Goal: Task Accomplishment & Management: Manage account settings

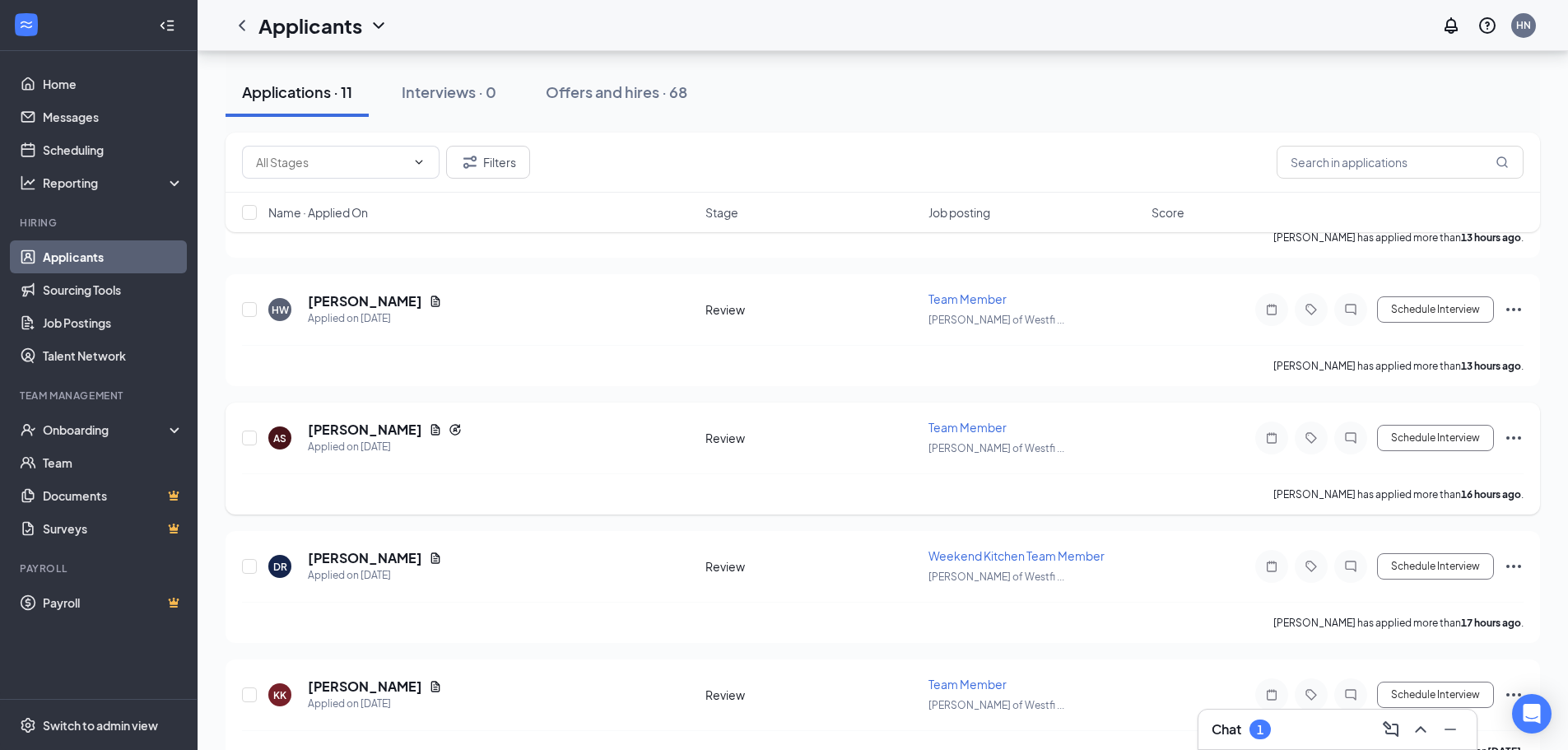
scroll to position [577, 0]
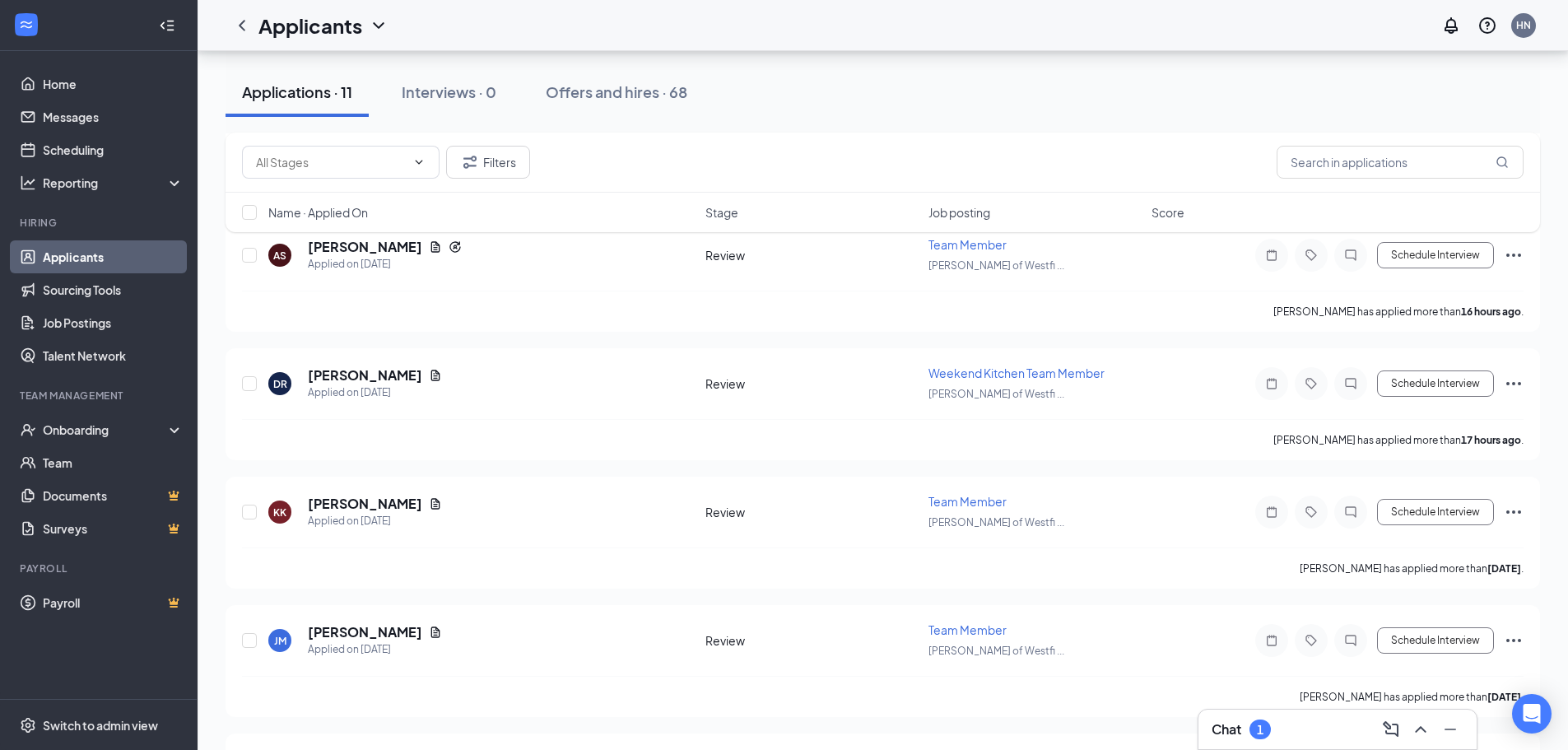
click at [1290, 728] on div "Chat 1" at bounding box center [1337, 730] width 252 height 26
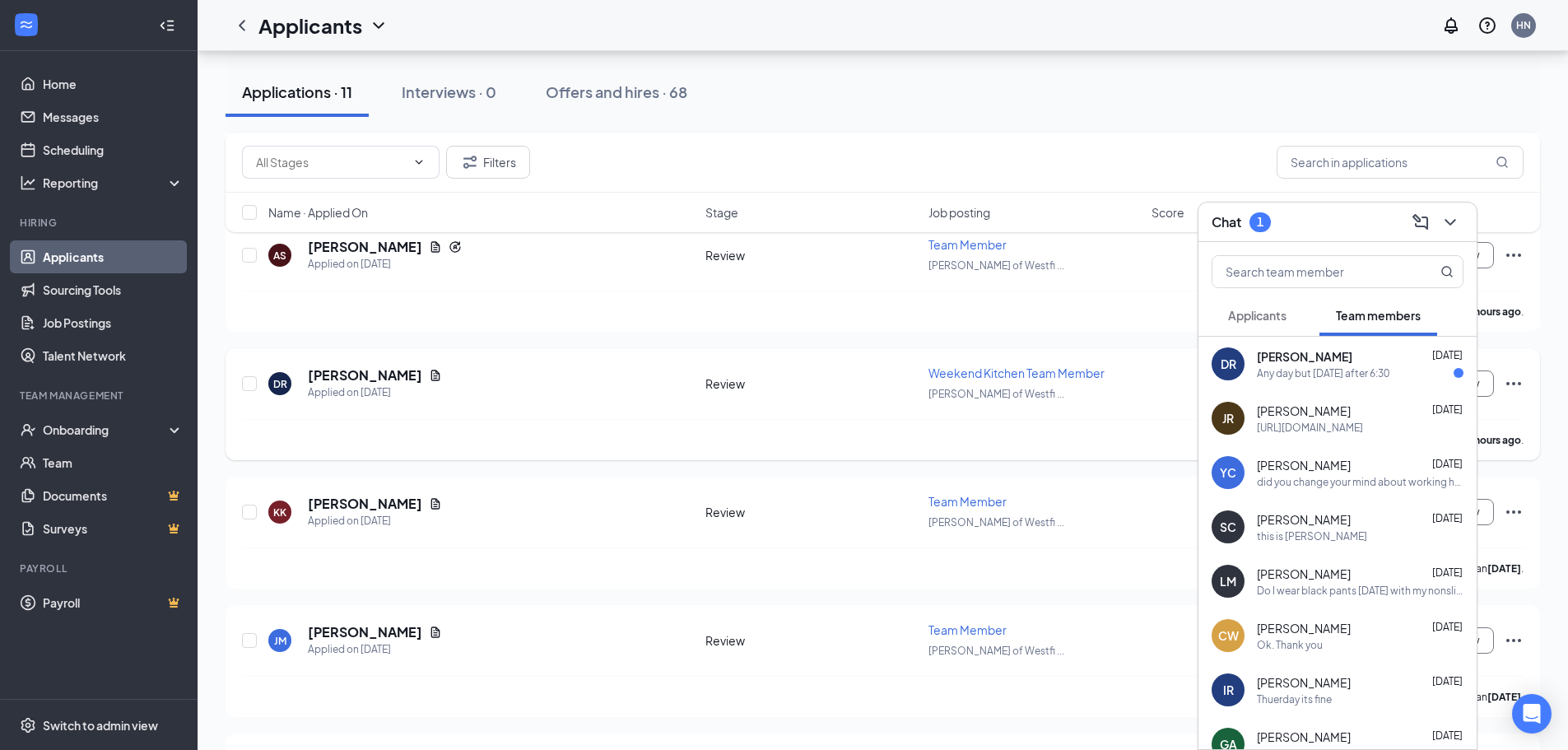
click at [470, 431] on div "[PERSON_NAME] has applied more than 17 hours ago ." at bounding box center [883, 440] width 1282 height 41
click at [1453, 223] on icon "ChevronDown" at bounding box center [1450, 223] width 11 height 7
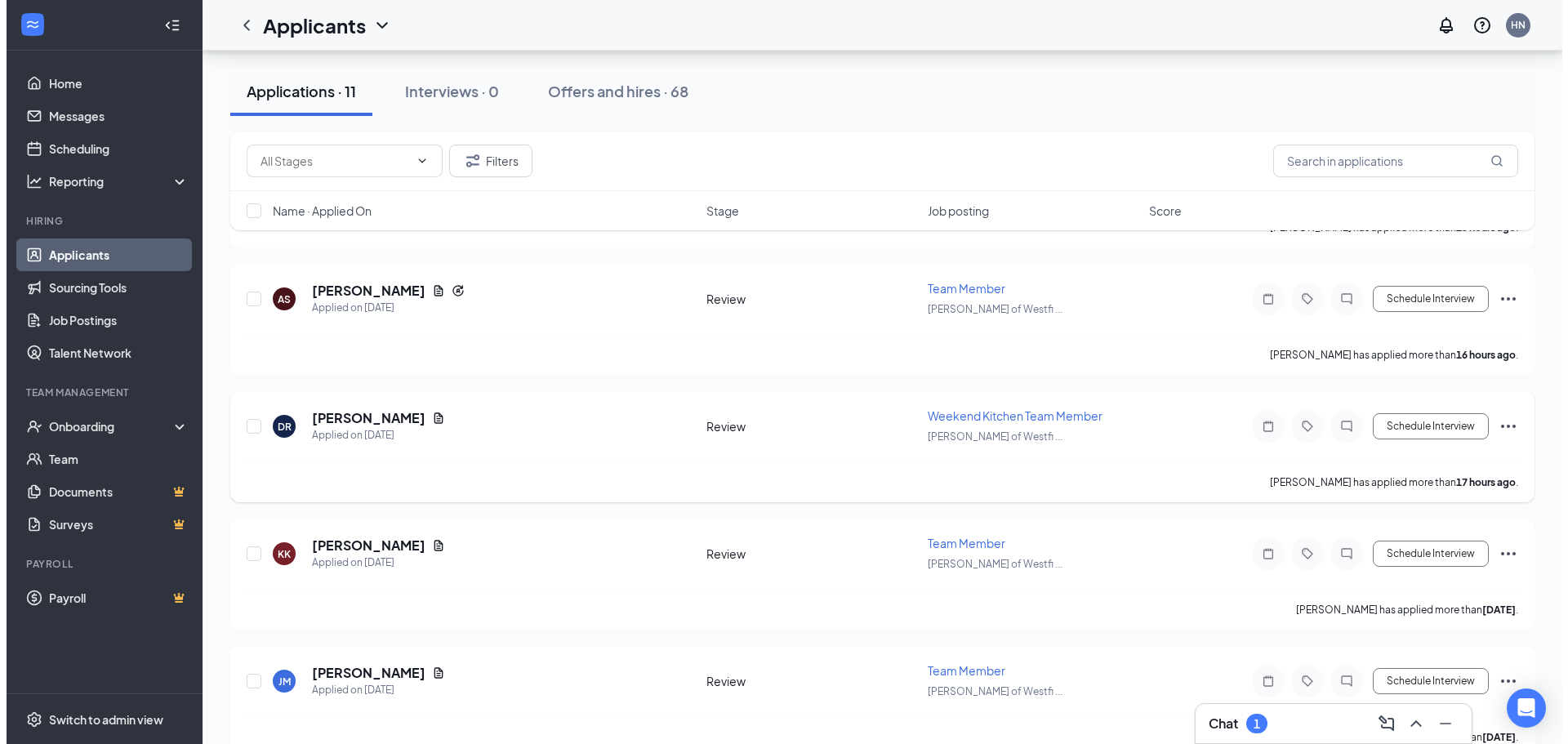
scroll to position [490, 0]
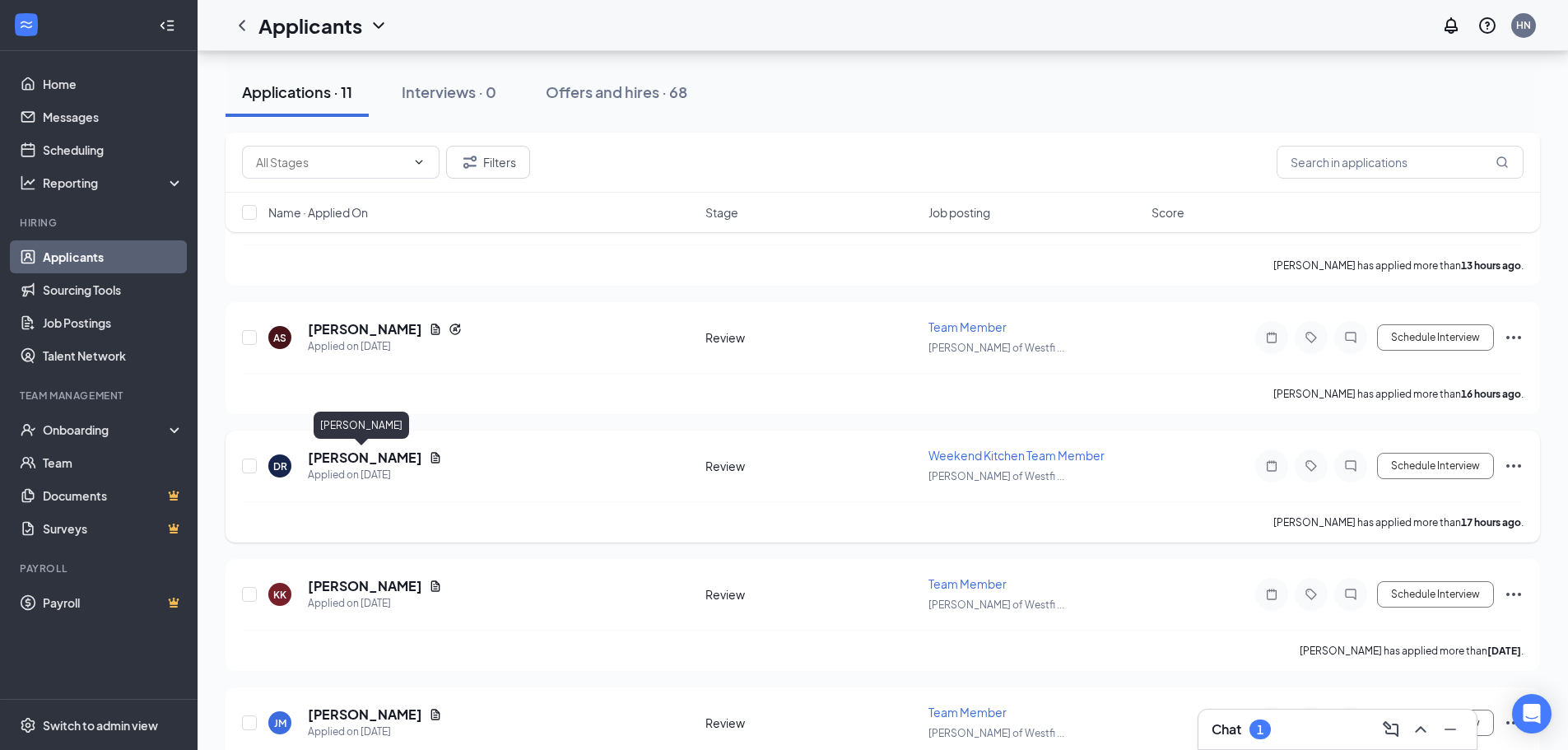
click at [368, 465] on h5 "[PERSON_NAME]" at bounding box center [365, 457] width 115 height 18
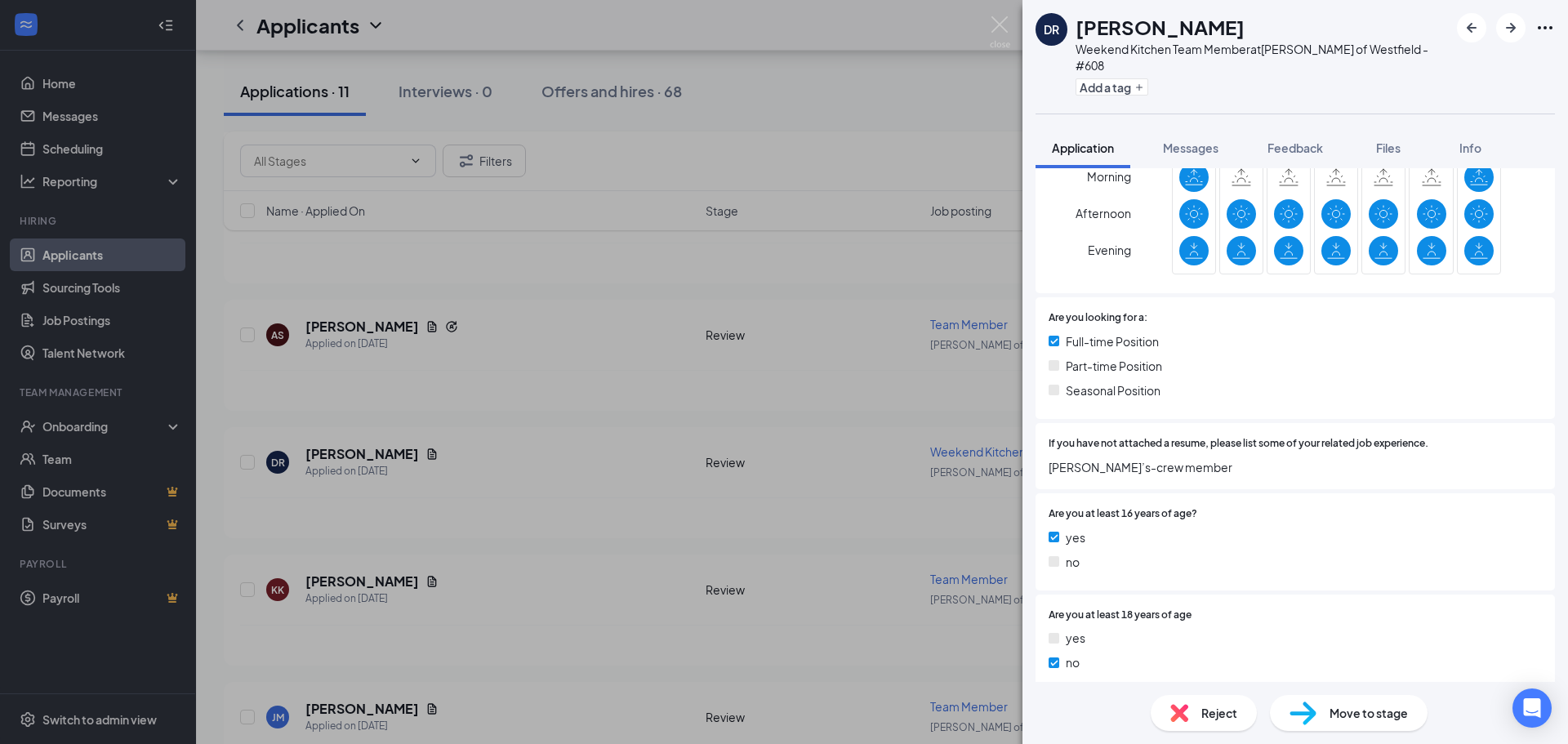
scroll to position [327, 0]
click at [679, 399] on div "[PERSON_NAME] Weekend Kitchen Team Member at [PERSON_NAME] of Westfield - #608 …" at bounding box center [784, 372] width 1568 height 744
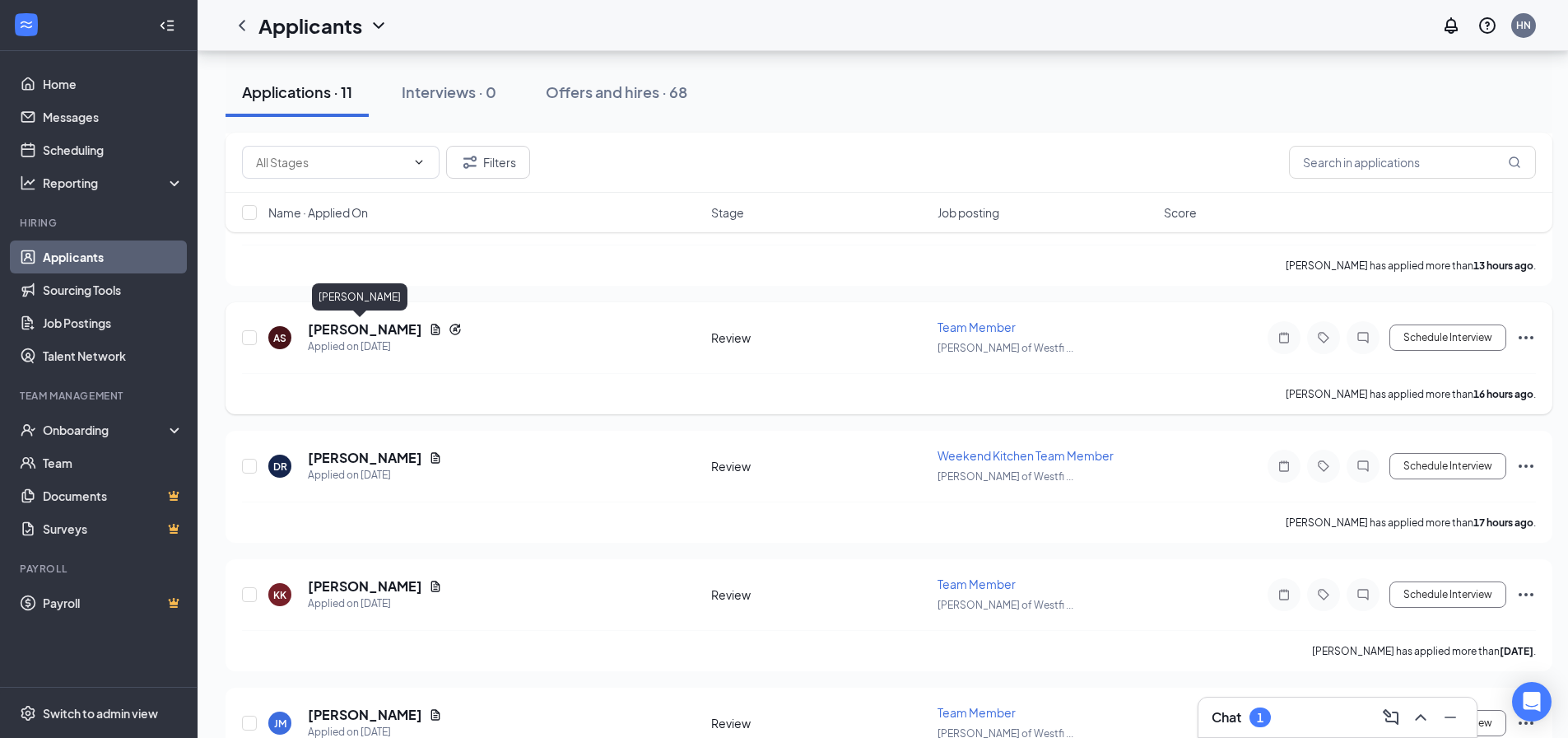
click at [354, 331] on h5 "[PERSON_NAME]" at bounding box center [365, 329] width 115 height 18
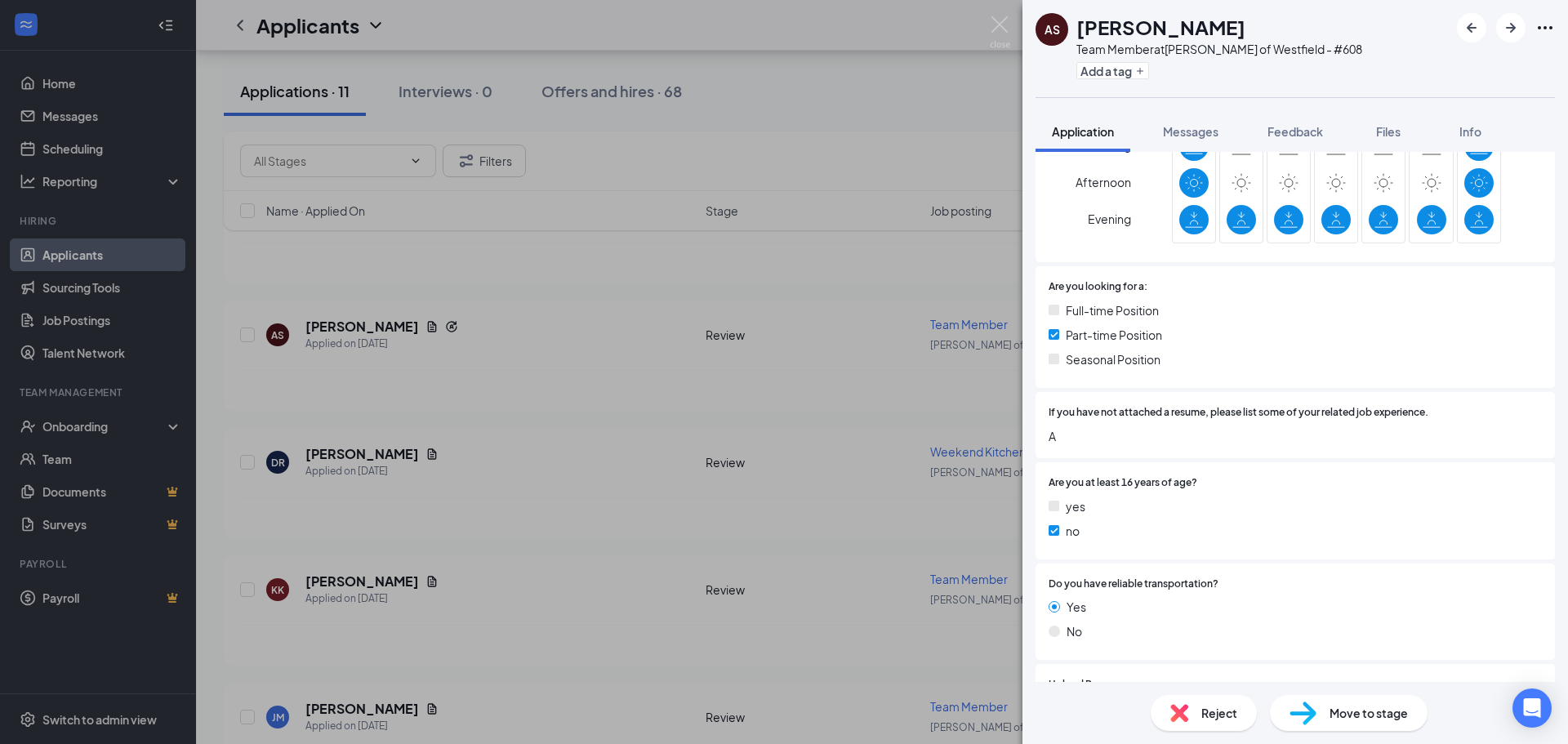
scroll to position [456, 0]
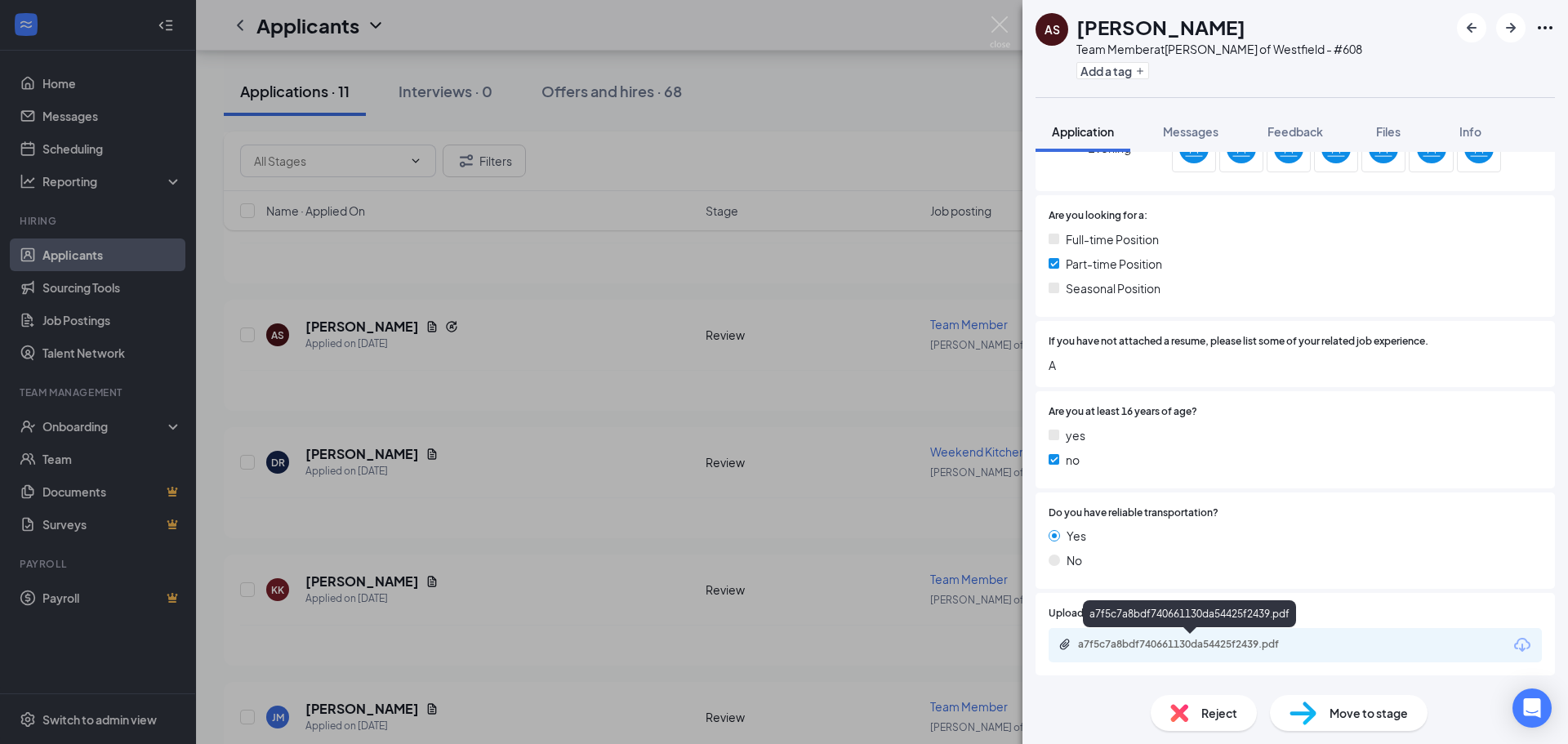
click at [1119, 647] on div "a7f5c7a8bdf740661130da54425f2439.pdf" at bounding box center [1192, 645] width 228 height 13
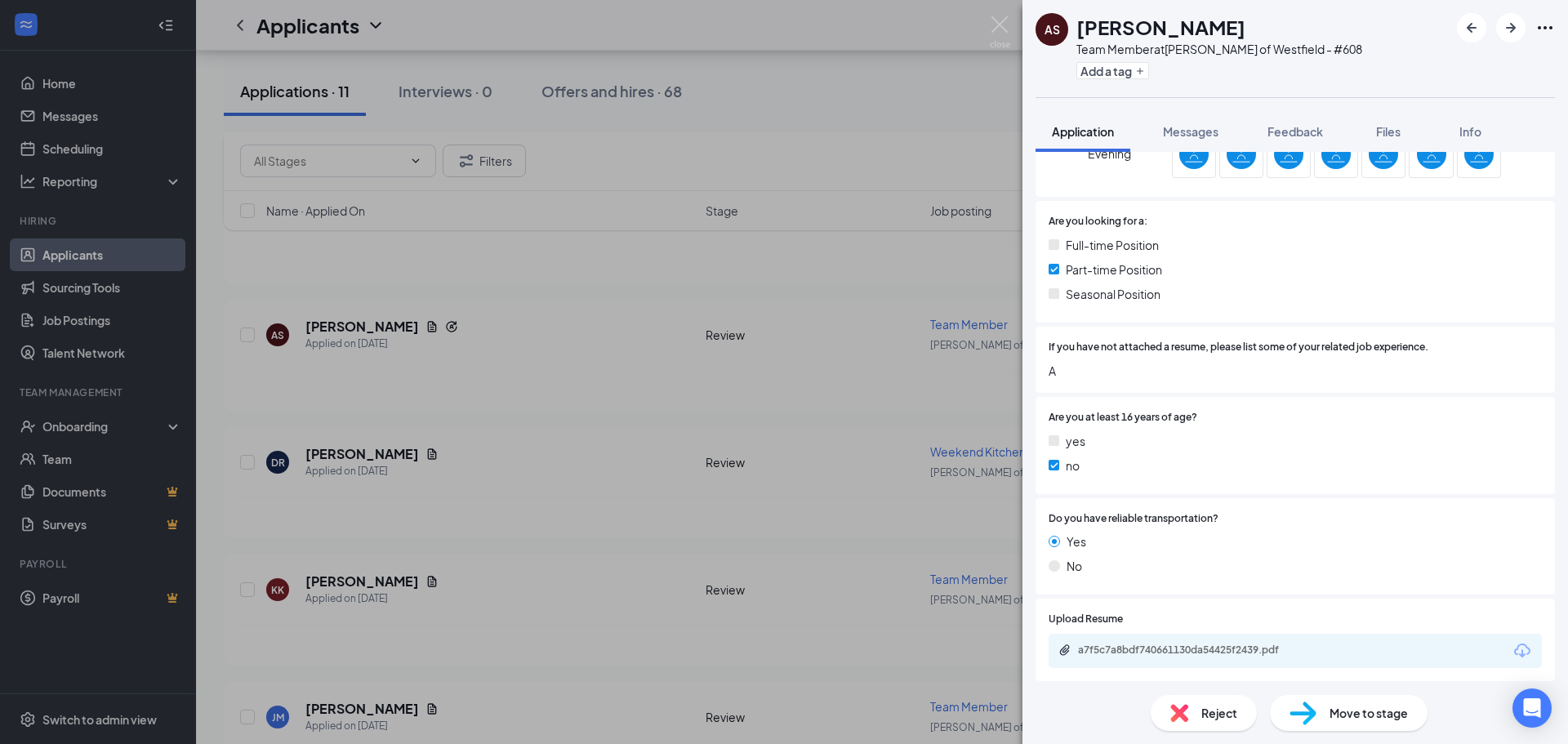
click at [1199, 710] on div "Reject" at bounding box center [1203, 713] width 106 height 36
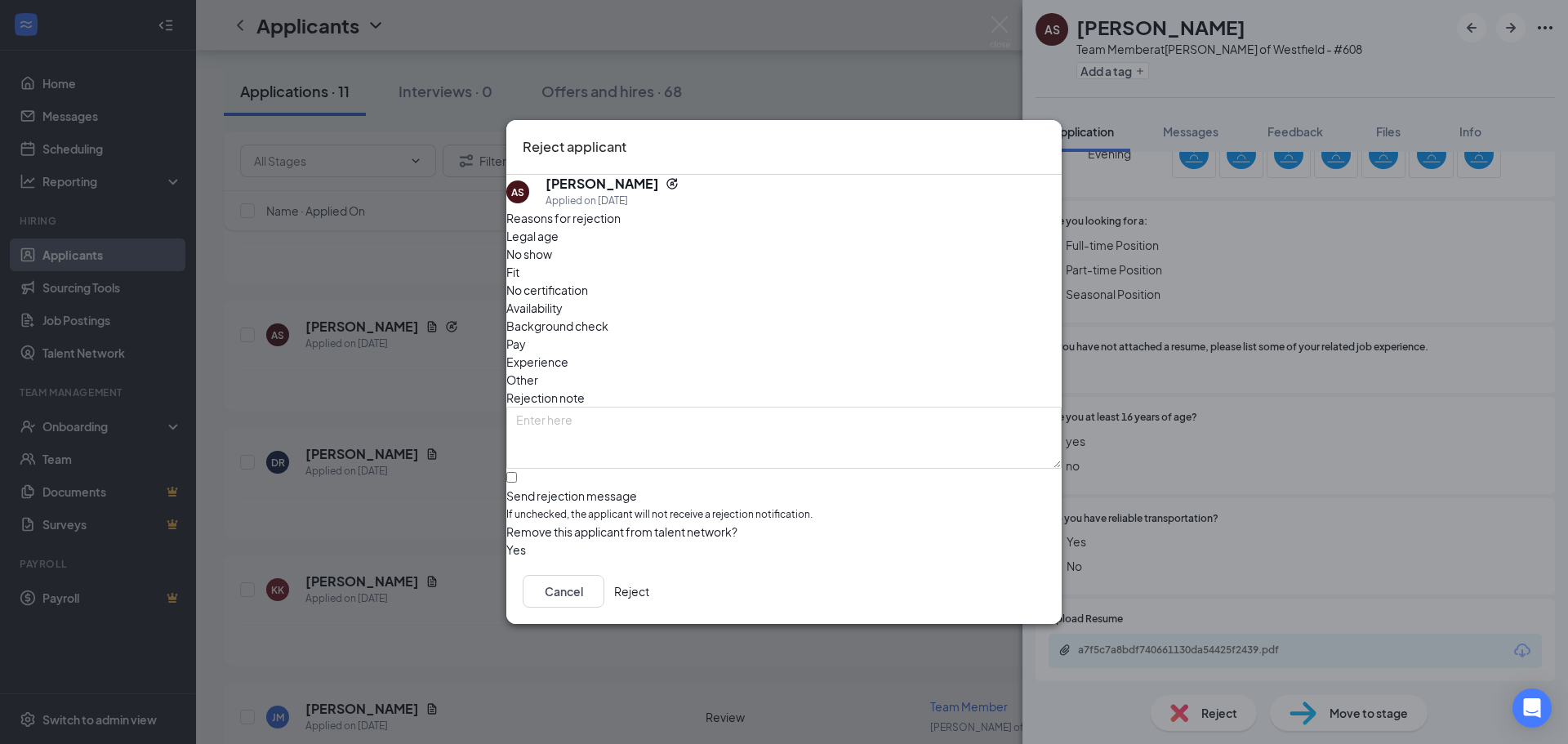
click at [649, 601] on button "Reject" at bounding box center [632, 591] width 35 height 33
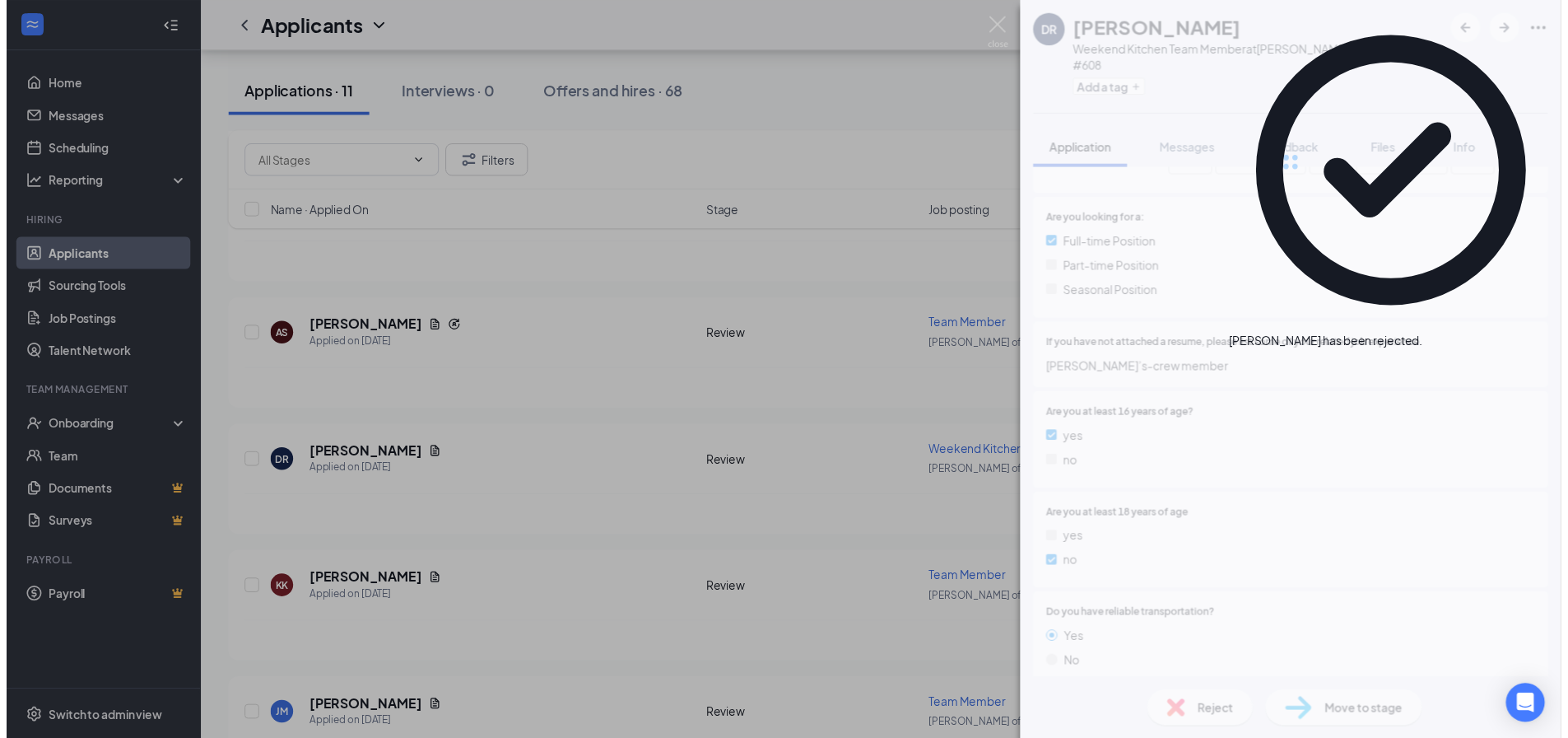
scroll to position [408, 0]
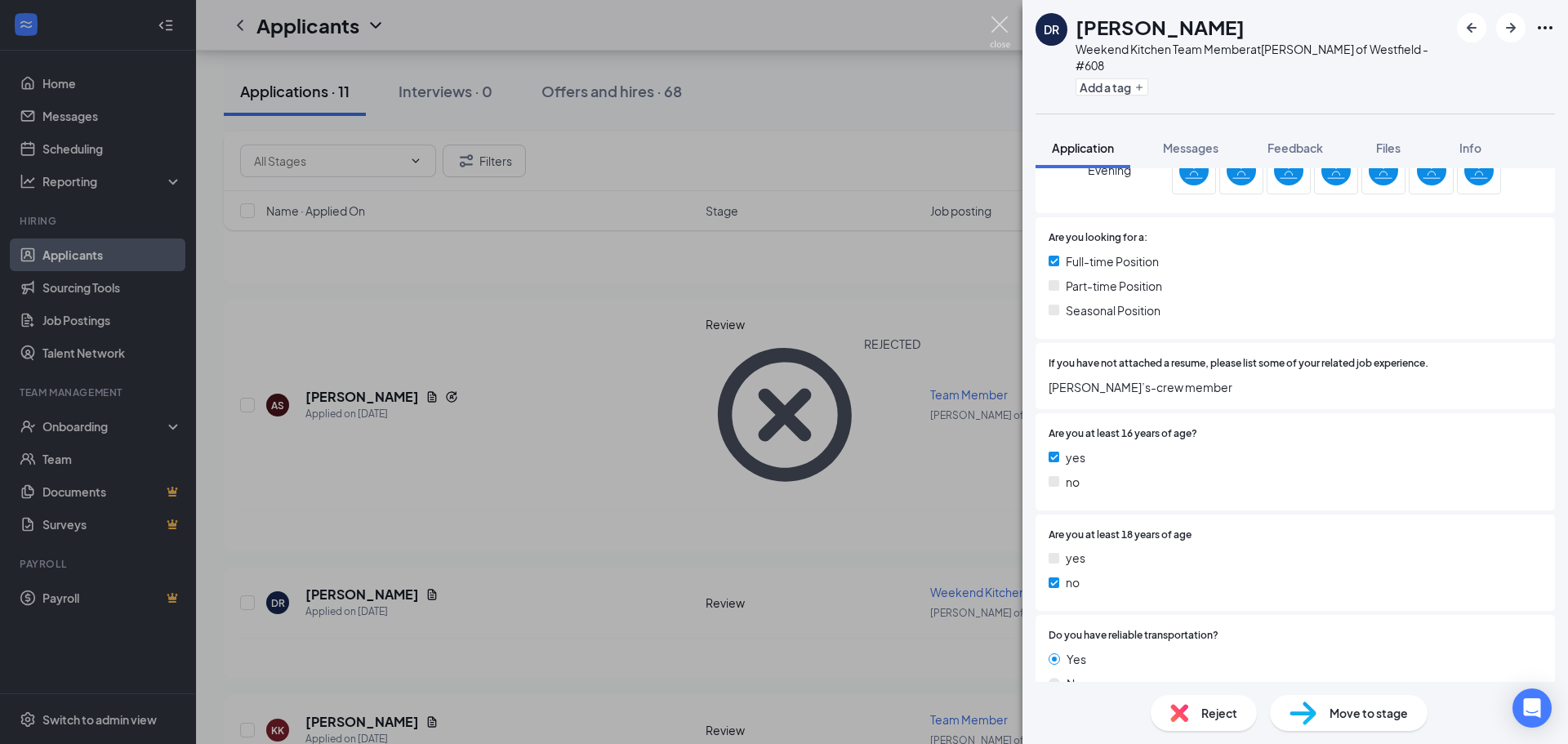
click at [1000, 29] on img at bounding box center [1000, 32] width 20 height 32
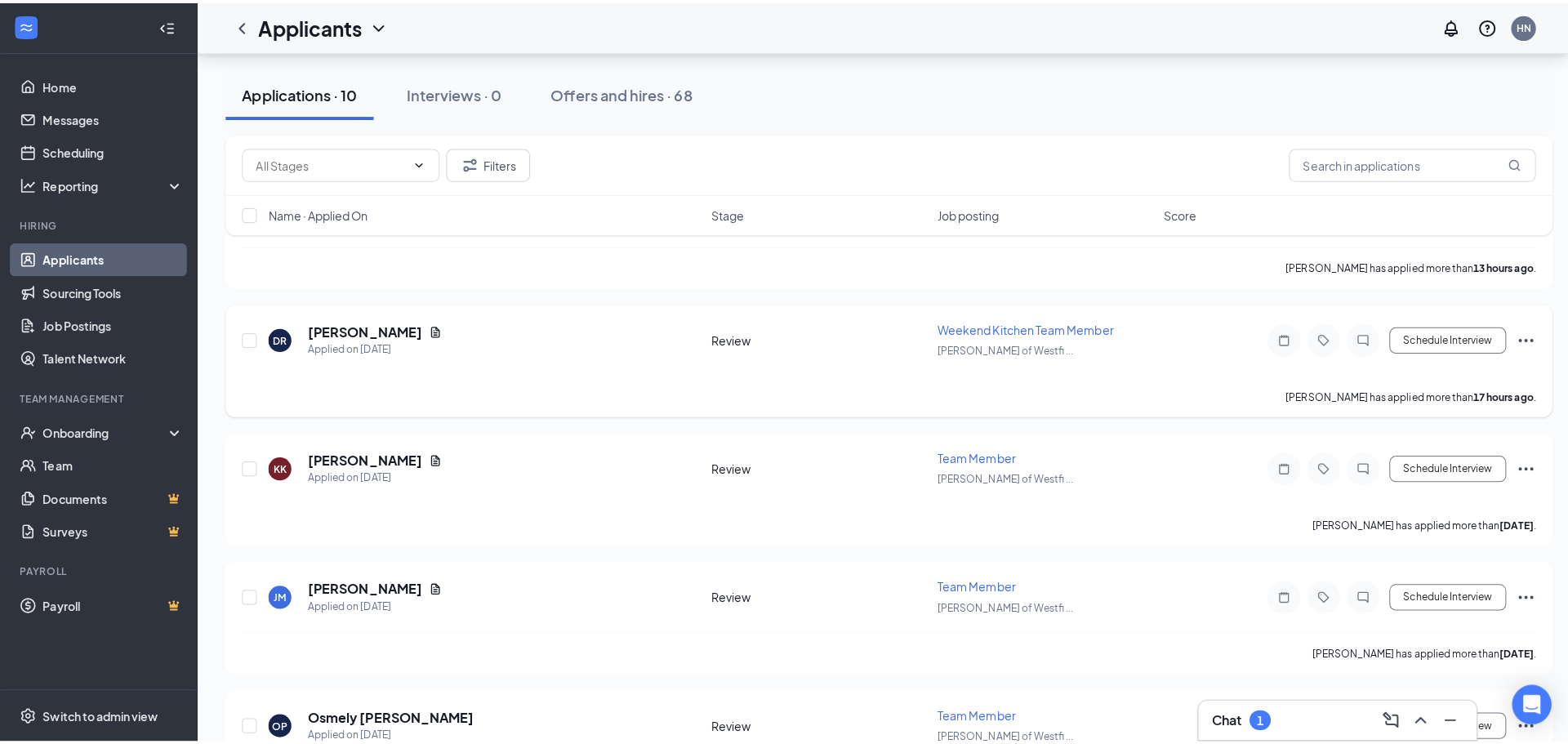
scroll to position [409, 0]
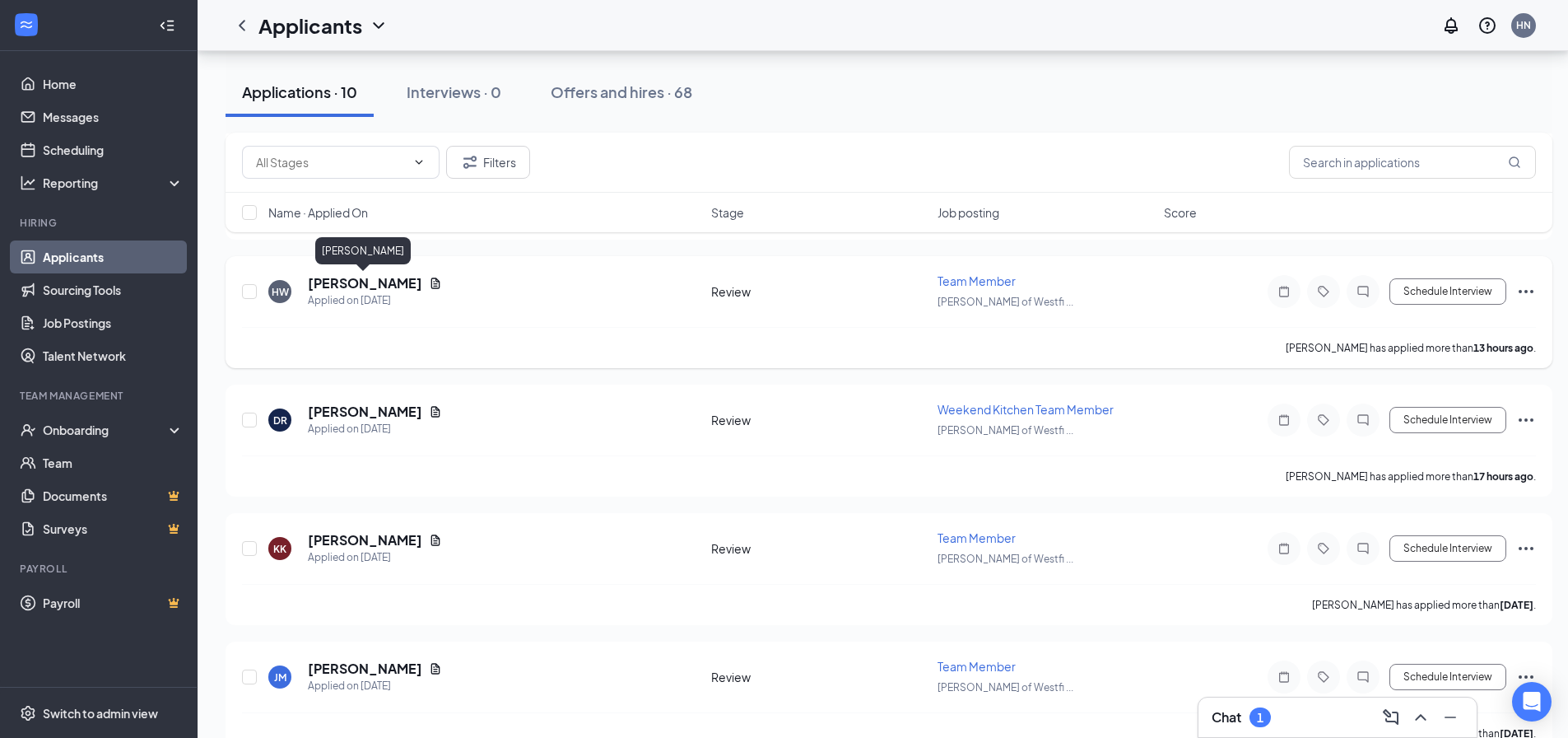
click at [362, 284] on h5 "[PERSON_NAME]" at bounding box center [365, 283] width 115 height 18
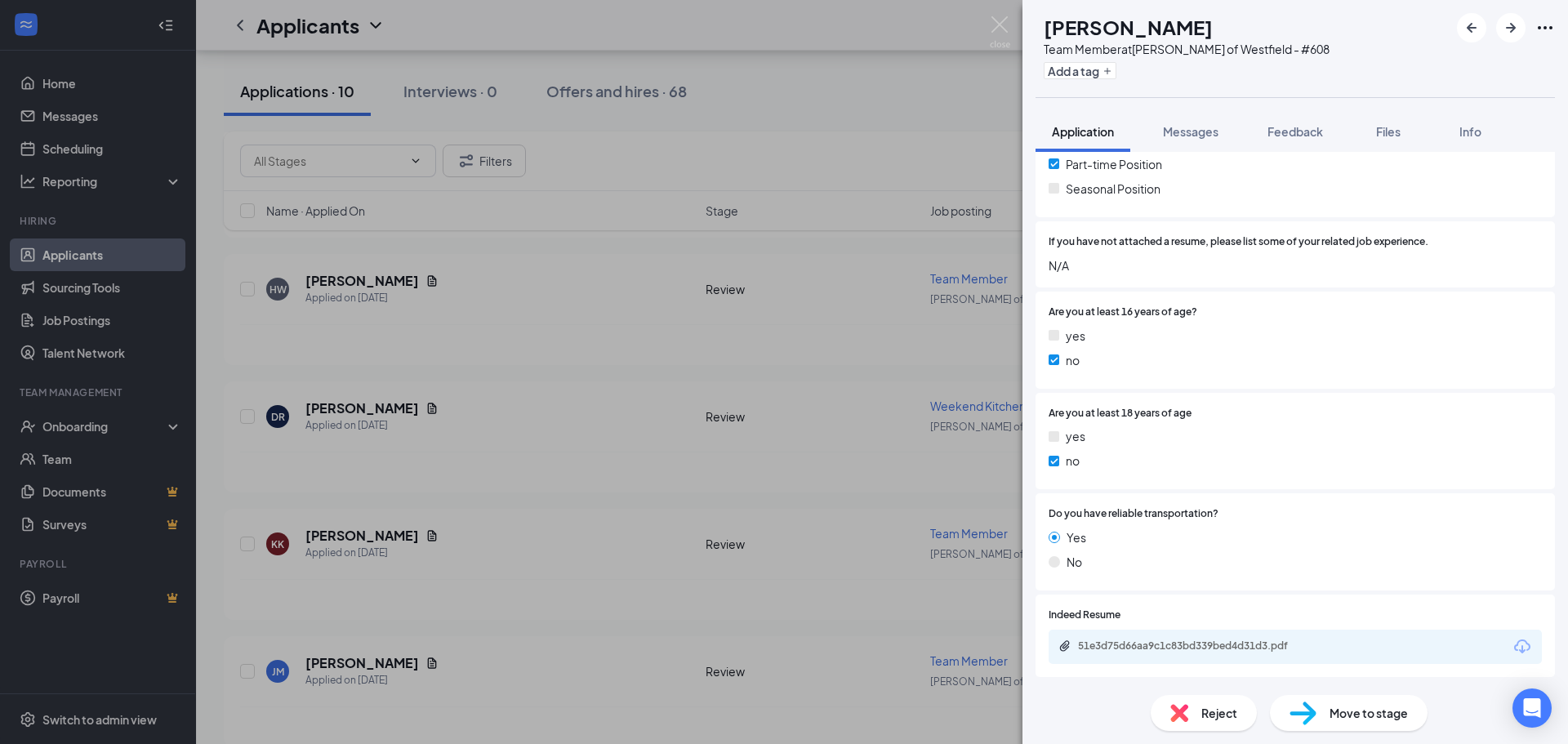
scroll to position [511, 0]
click at [1116, 643] on div "51e3d75d66aa9c1c83bd339bed4d31d3.pdf" at bounding box center [1192, 645] width 228 height 13
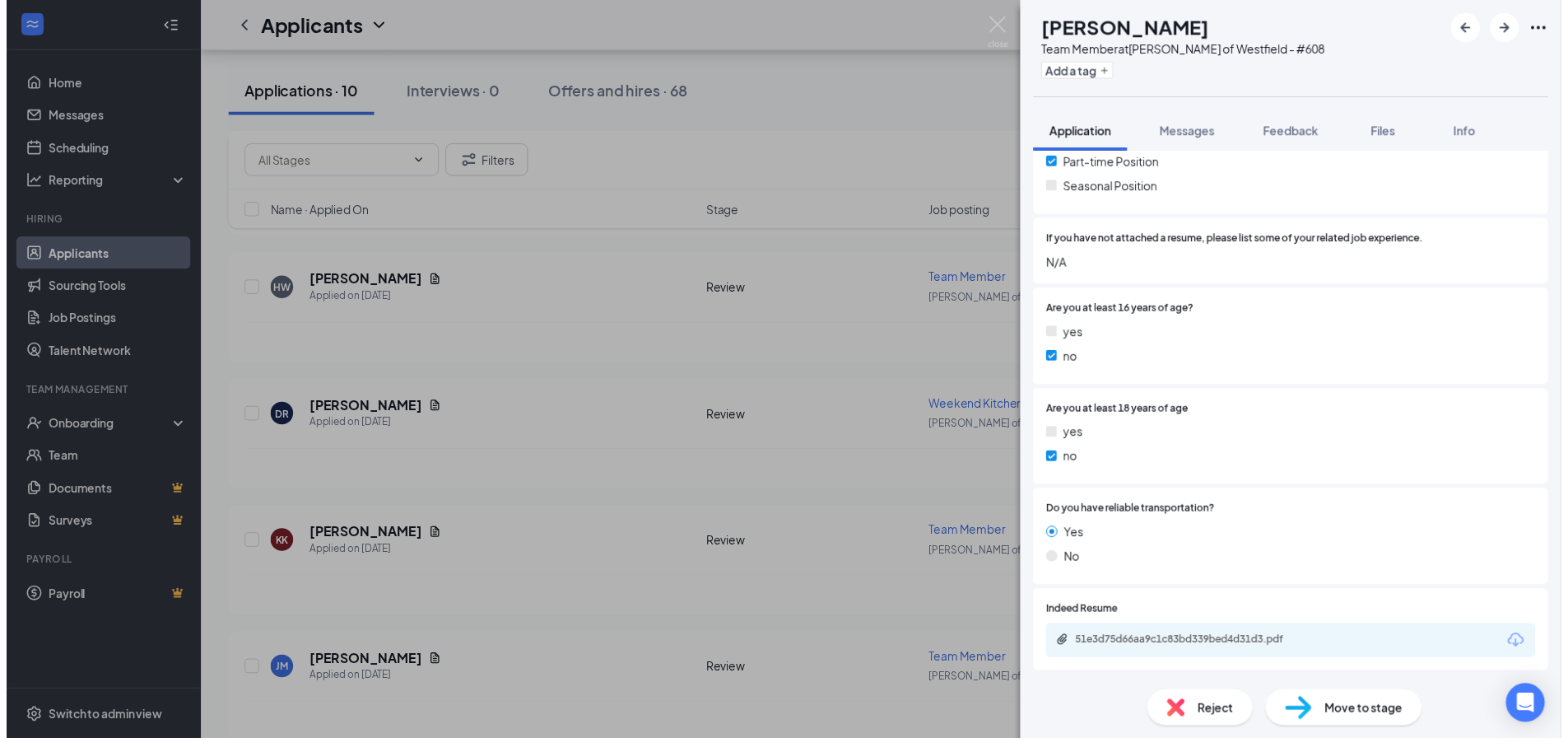
scroll to position [509, 0]
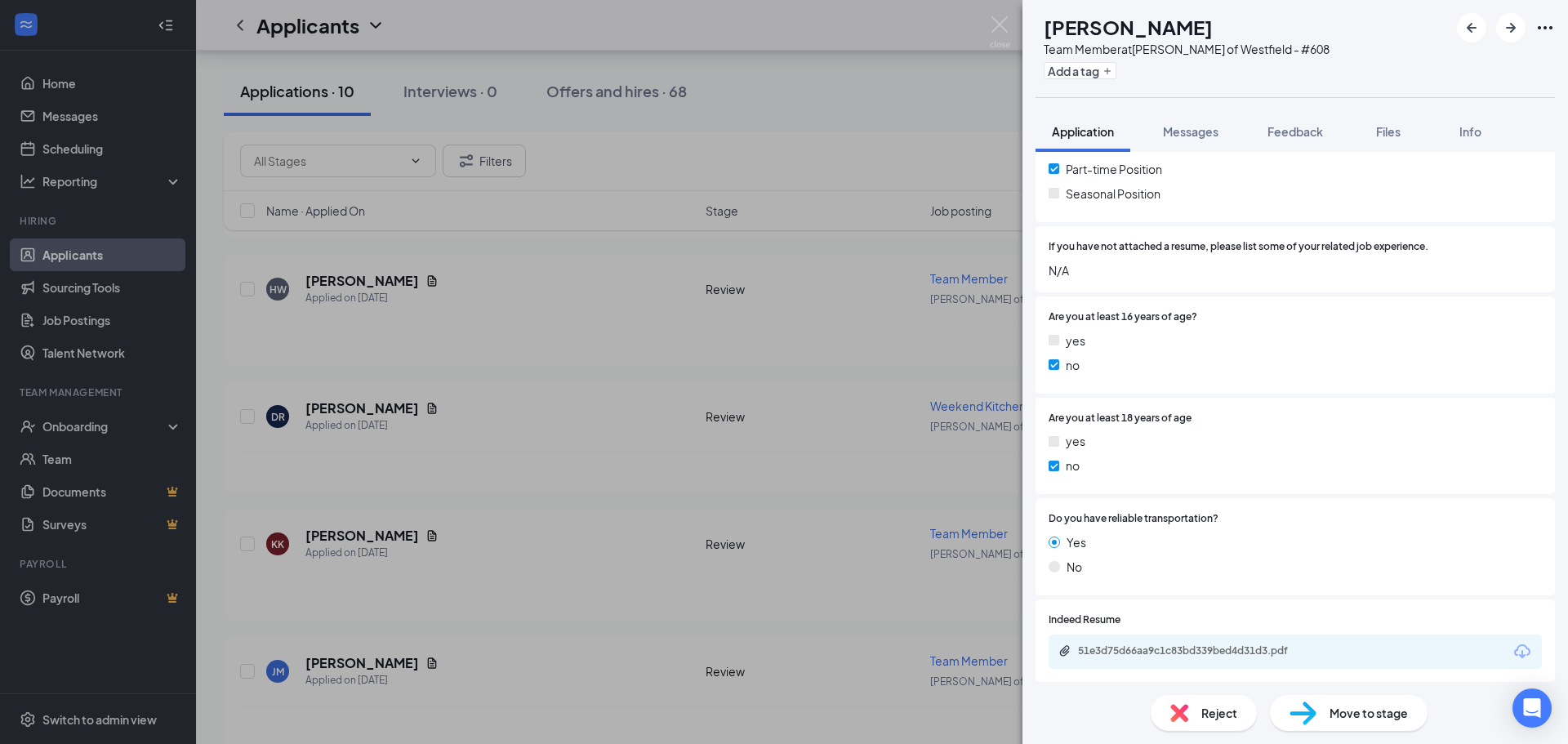
click at [1205, 718] on span "Reject" at bounding box center [1219, 713] width 36 height 18
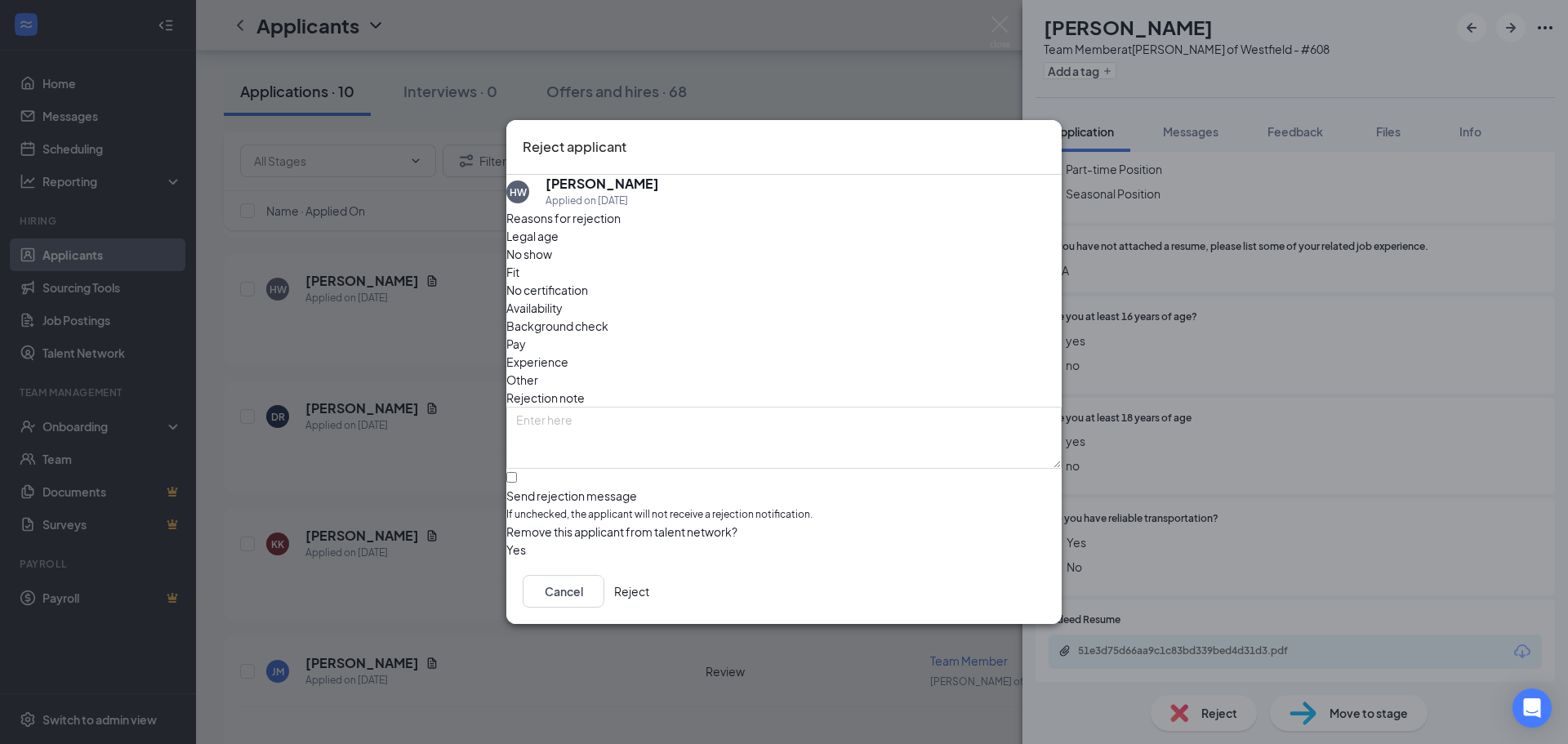
click at [649, 605] on button "Reject" at bounding box center [632, 591] width 35 height 33
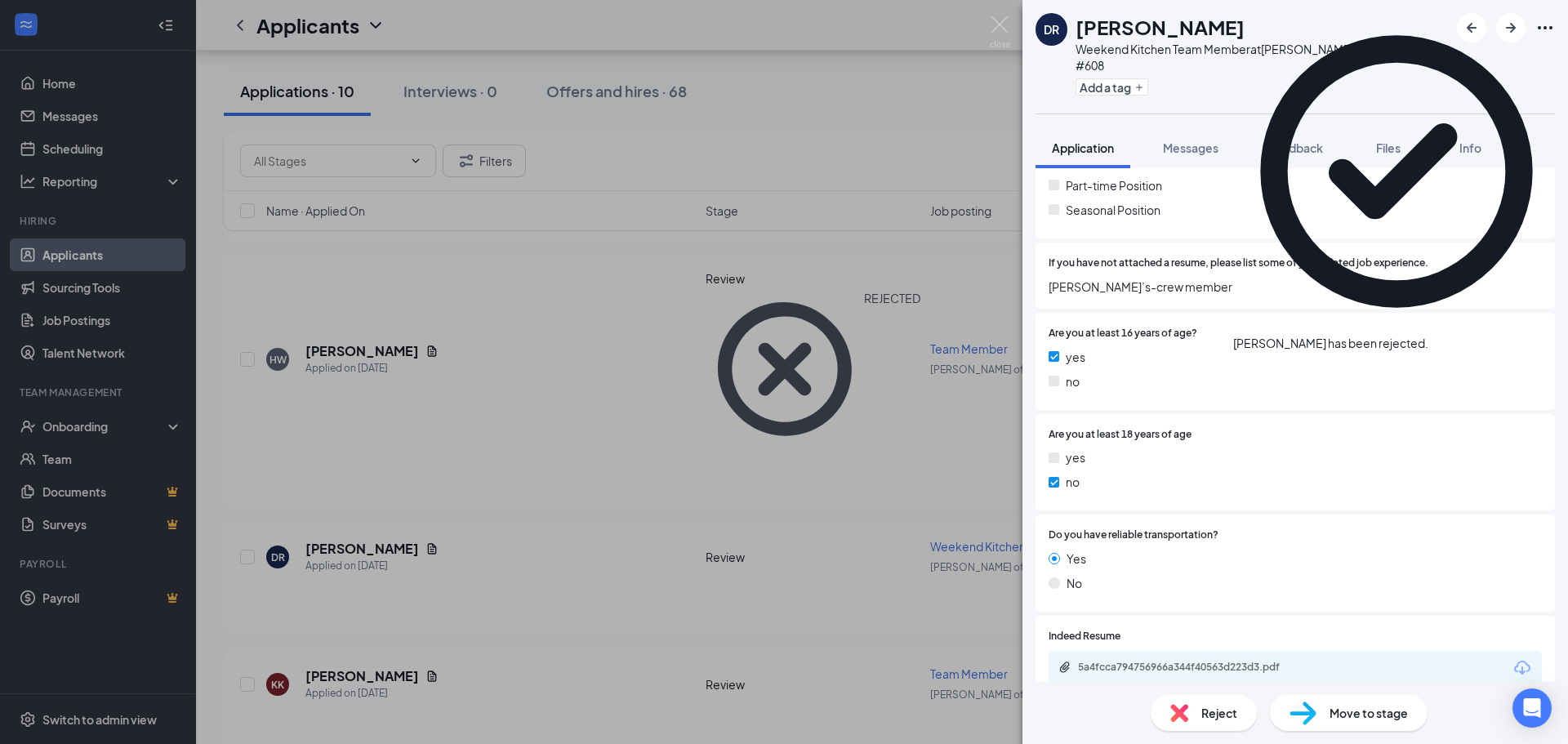
click at [468, 445] on div "[PERSON_NAME] Weekend Kitchen Team Member at [PERSON_NAME] of Westfield - #608 …" at bounding box center [784, 372] width 1568 height 744
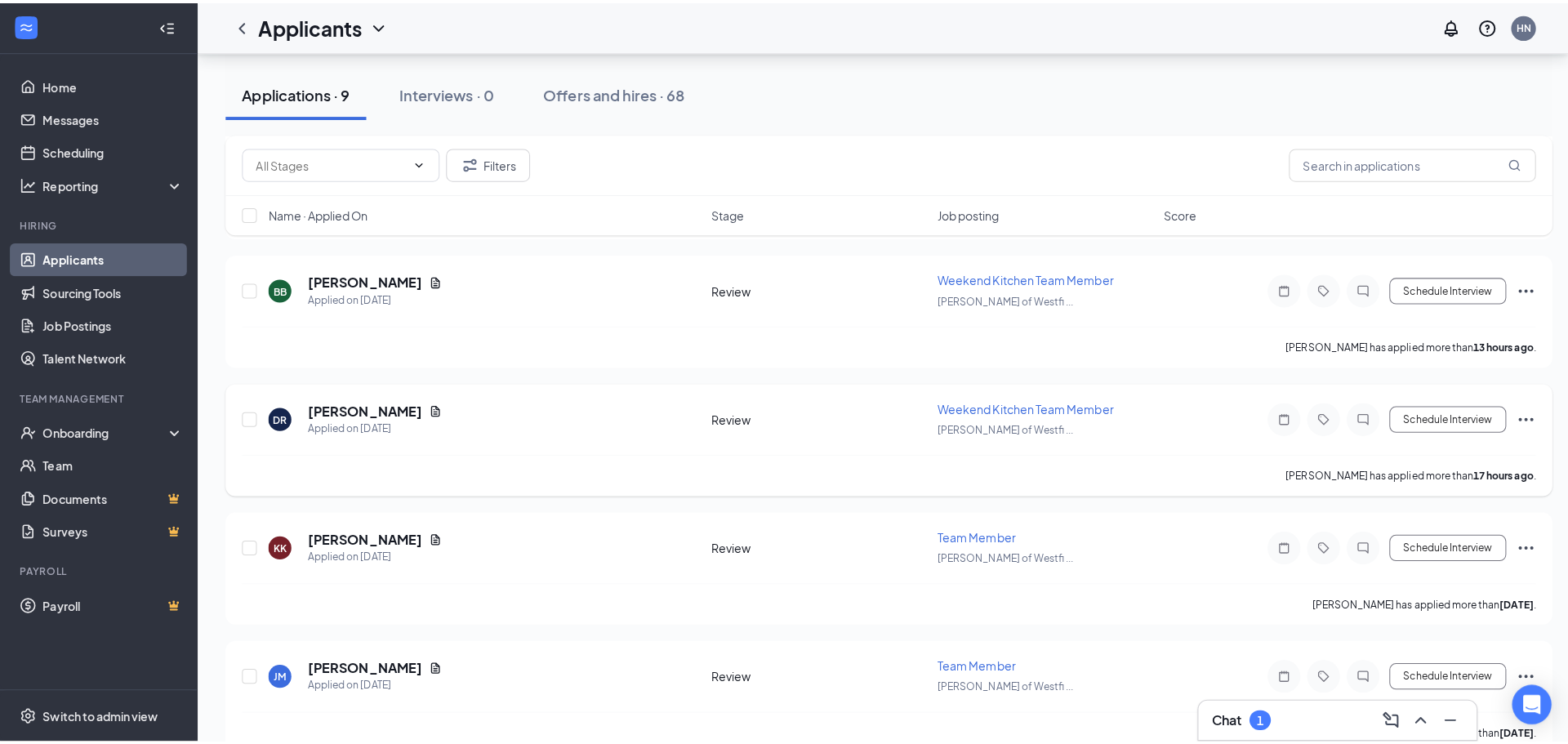
scroll to position [245, 0]
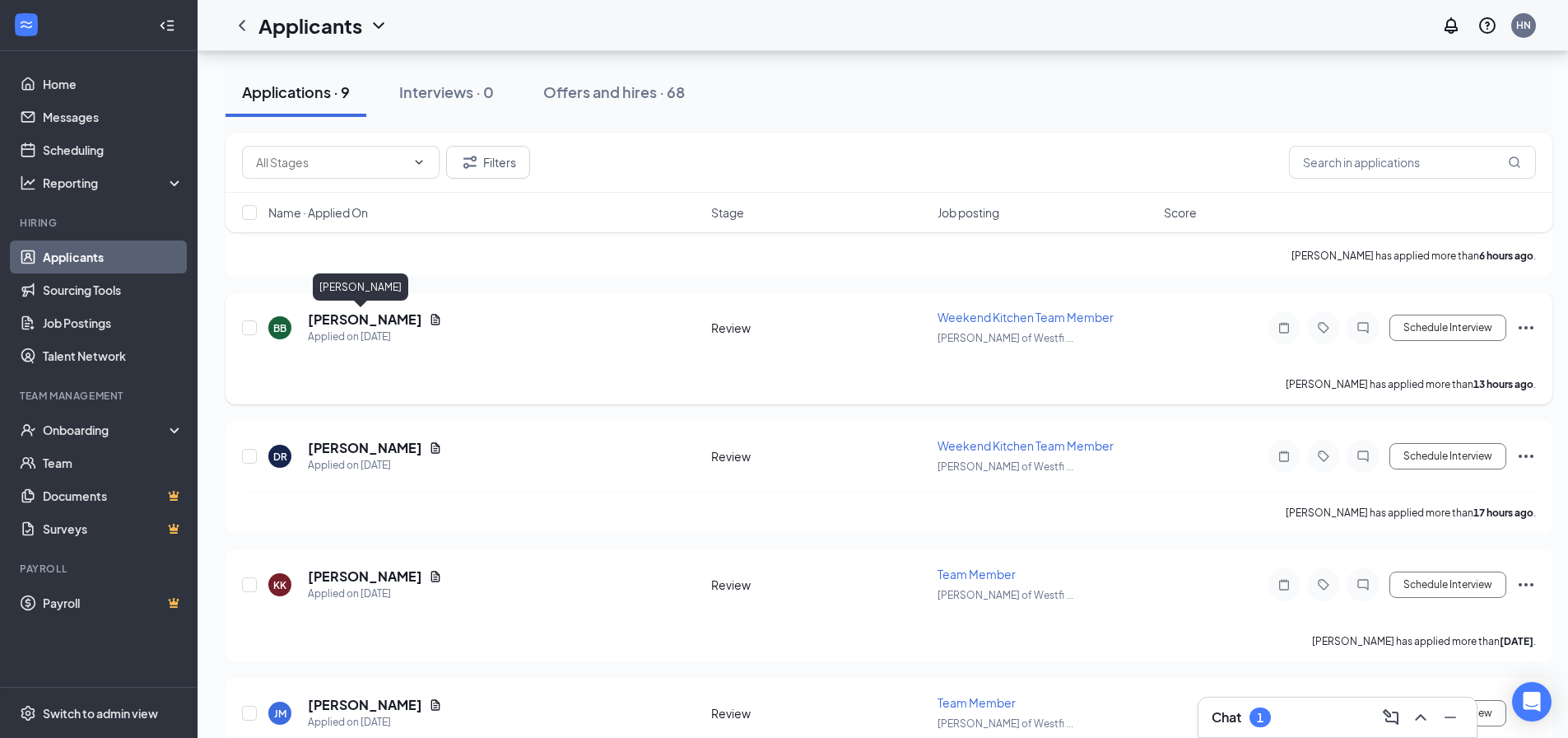
click at [353, 317] on h5 "[PERSON_NAME]" at bounding box center [365, 319] width 115 height 18
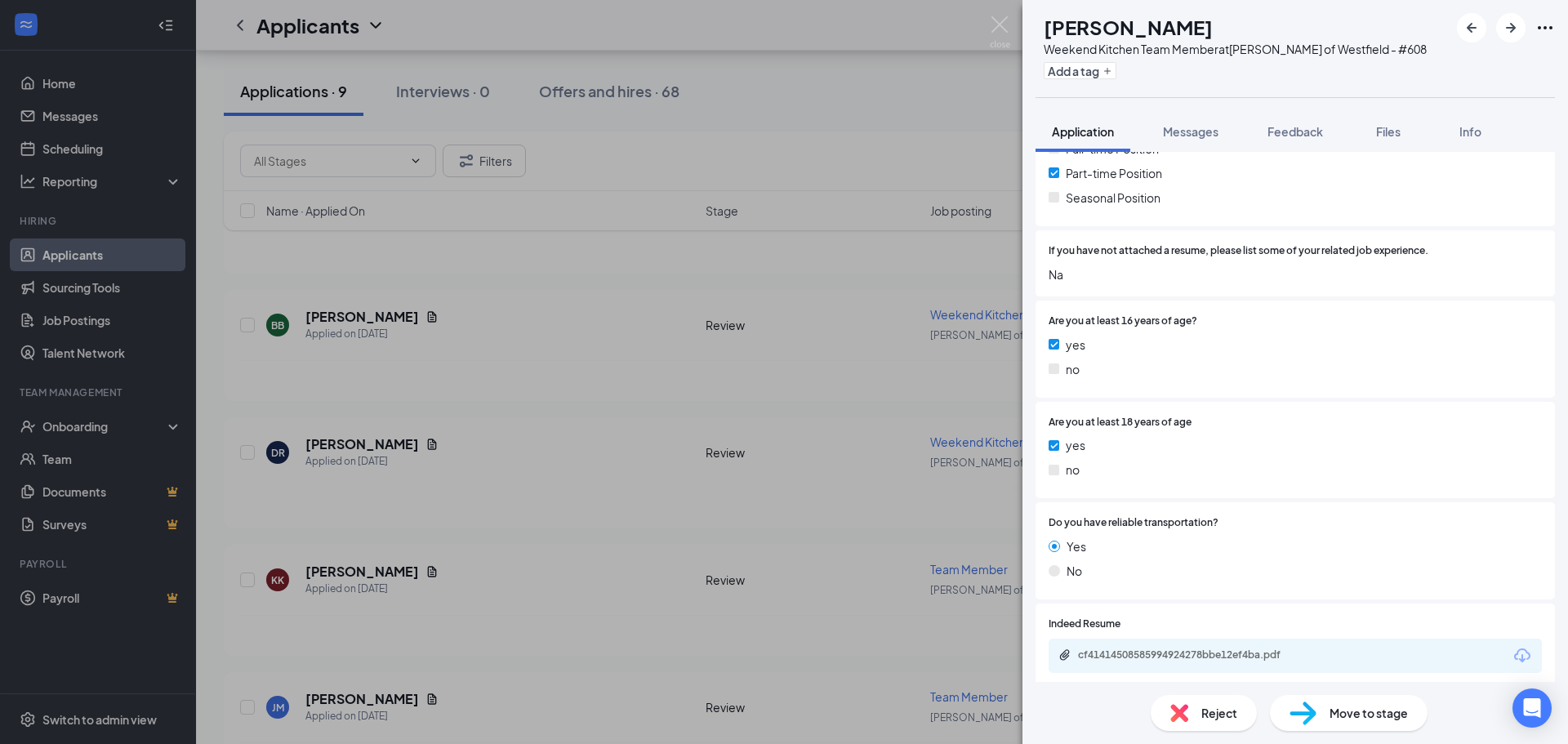
scroll to position [511, 0]
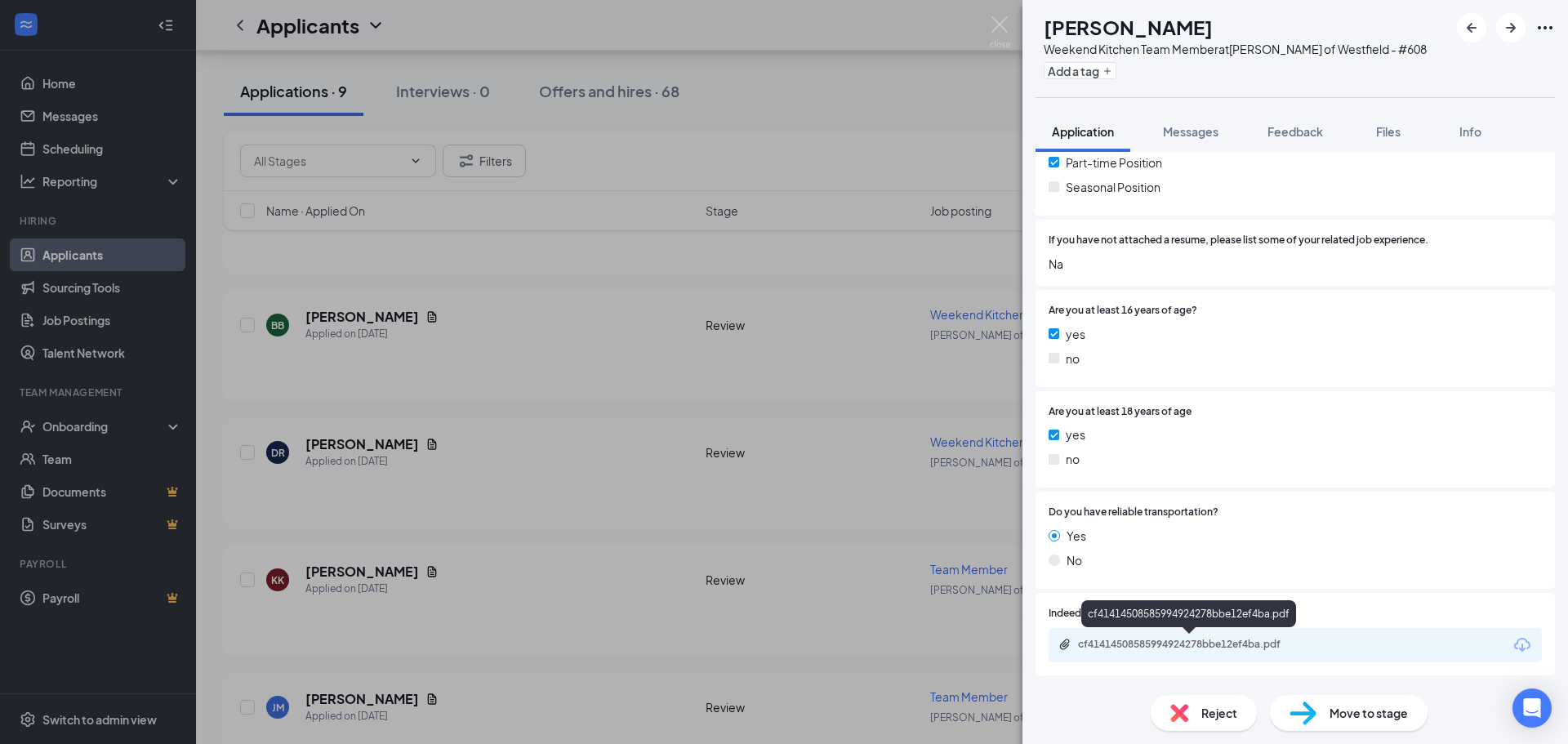
click at [1192, 641] on div "cf41414508585994924278bbe12ef4ba.pdf" at bounding box center [1192, 645] width 228 height 13
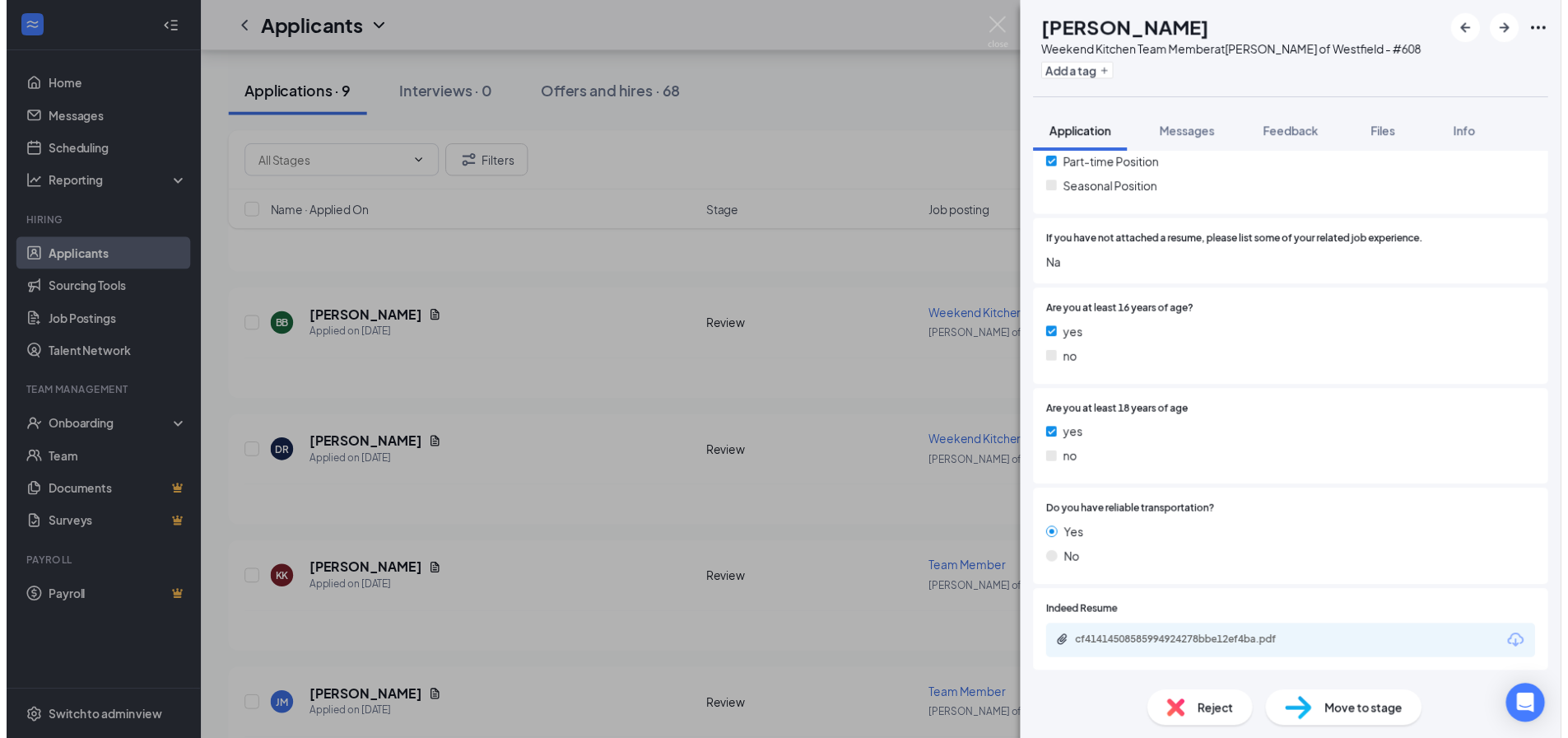
scroll to position [509, 0]
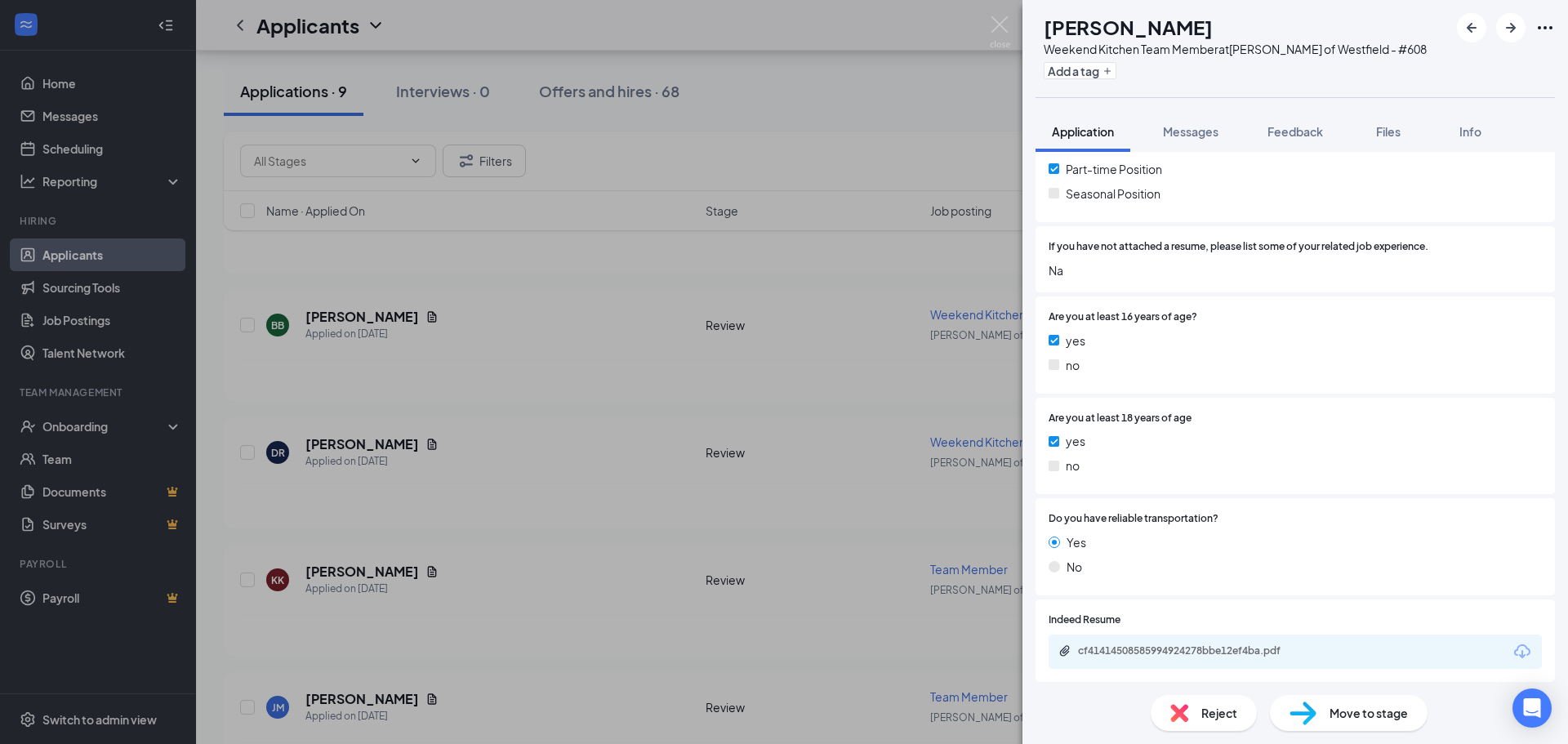
click at [528, 453] on div "BB [PERSON_NAME] Weekend Kitchen Team Member at [PERSON_NAME] of [GEOGRAPHIC_DA…" at bounding box center [784, 372] width 1568 height 744
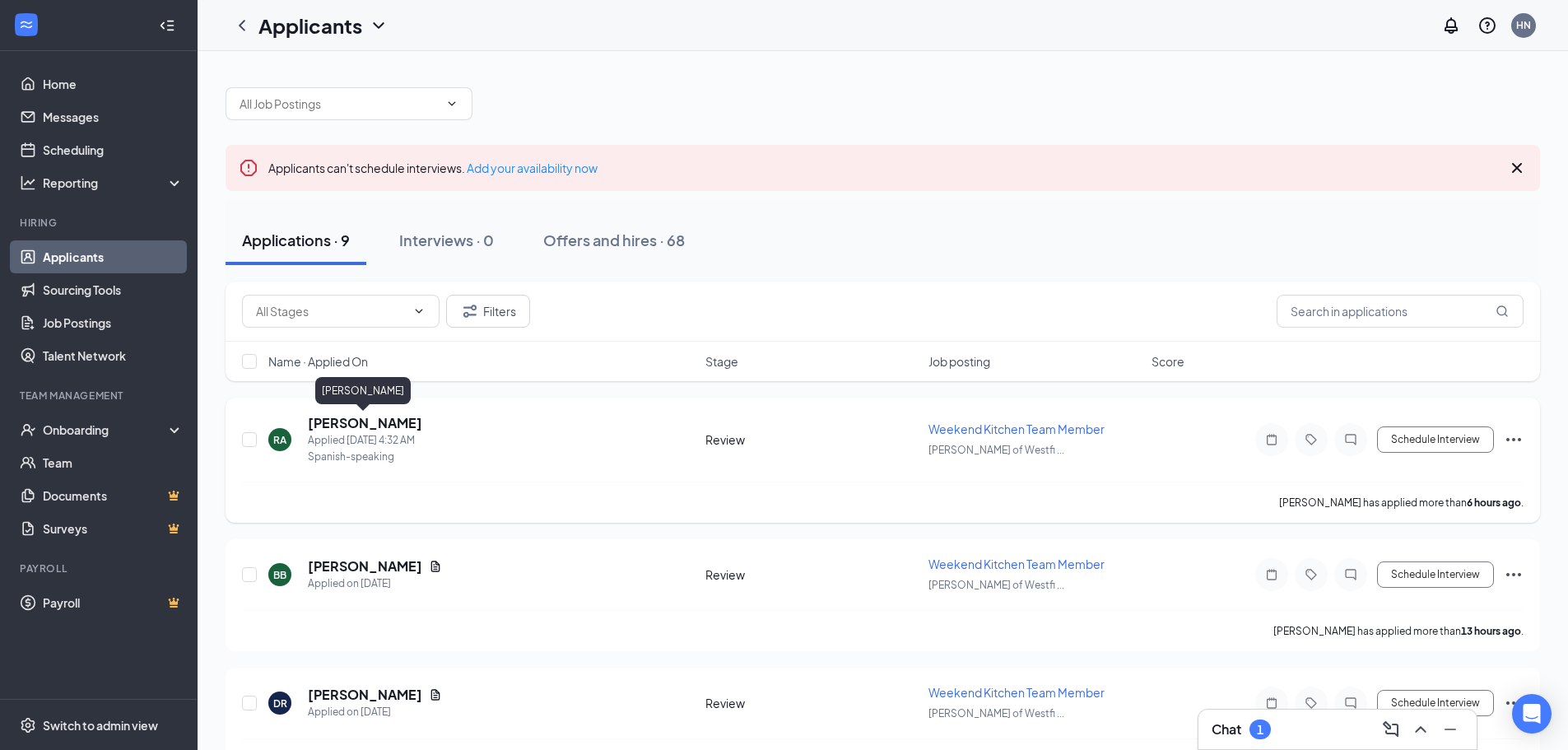
click at [366, 425] on h5 "[PERSON_NAME]" at bounding box center [365, 423] width 115 height 18
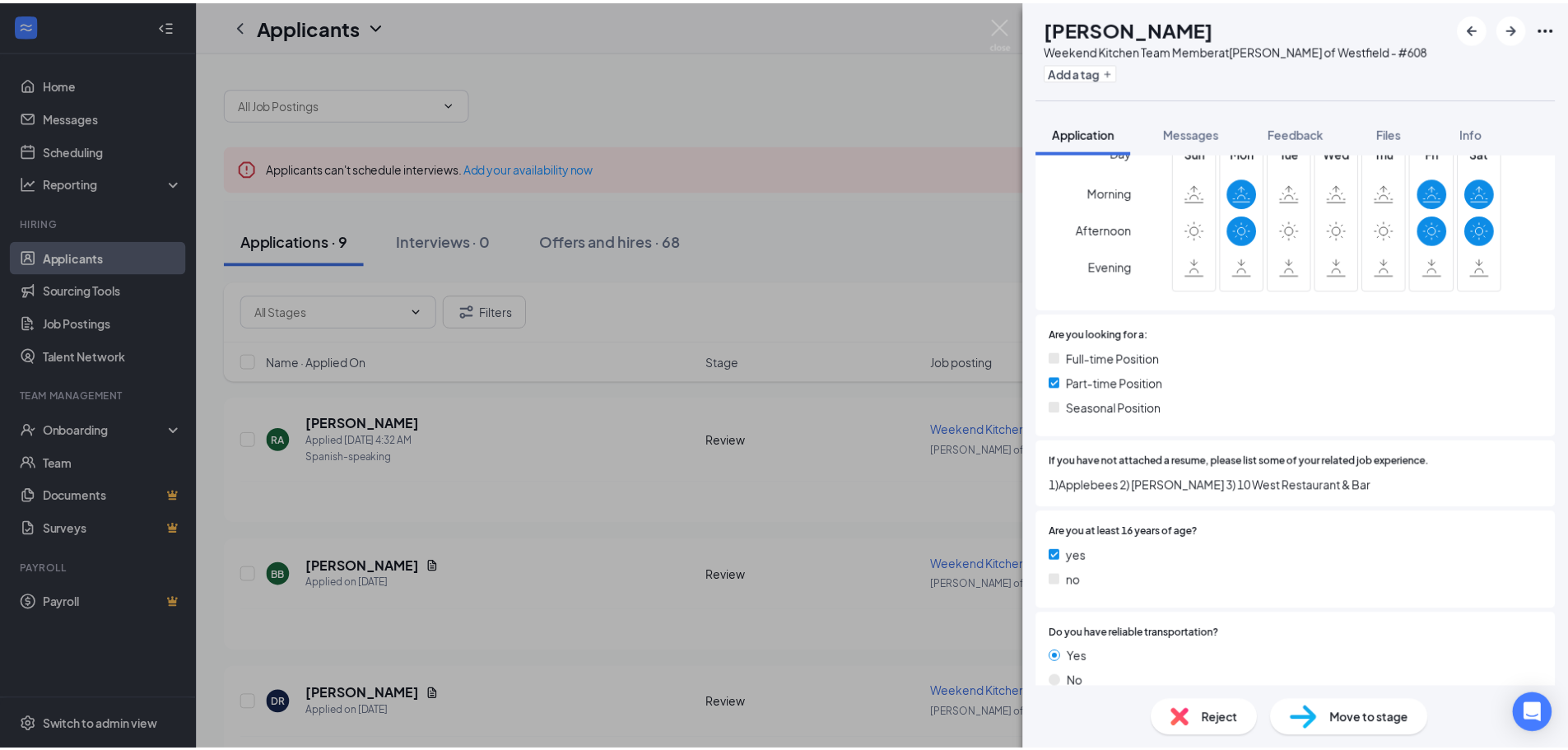
scroll to position [324, 0]
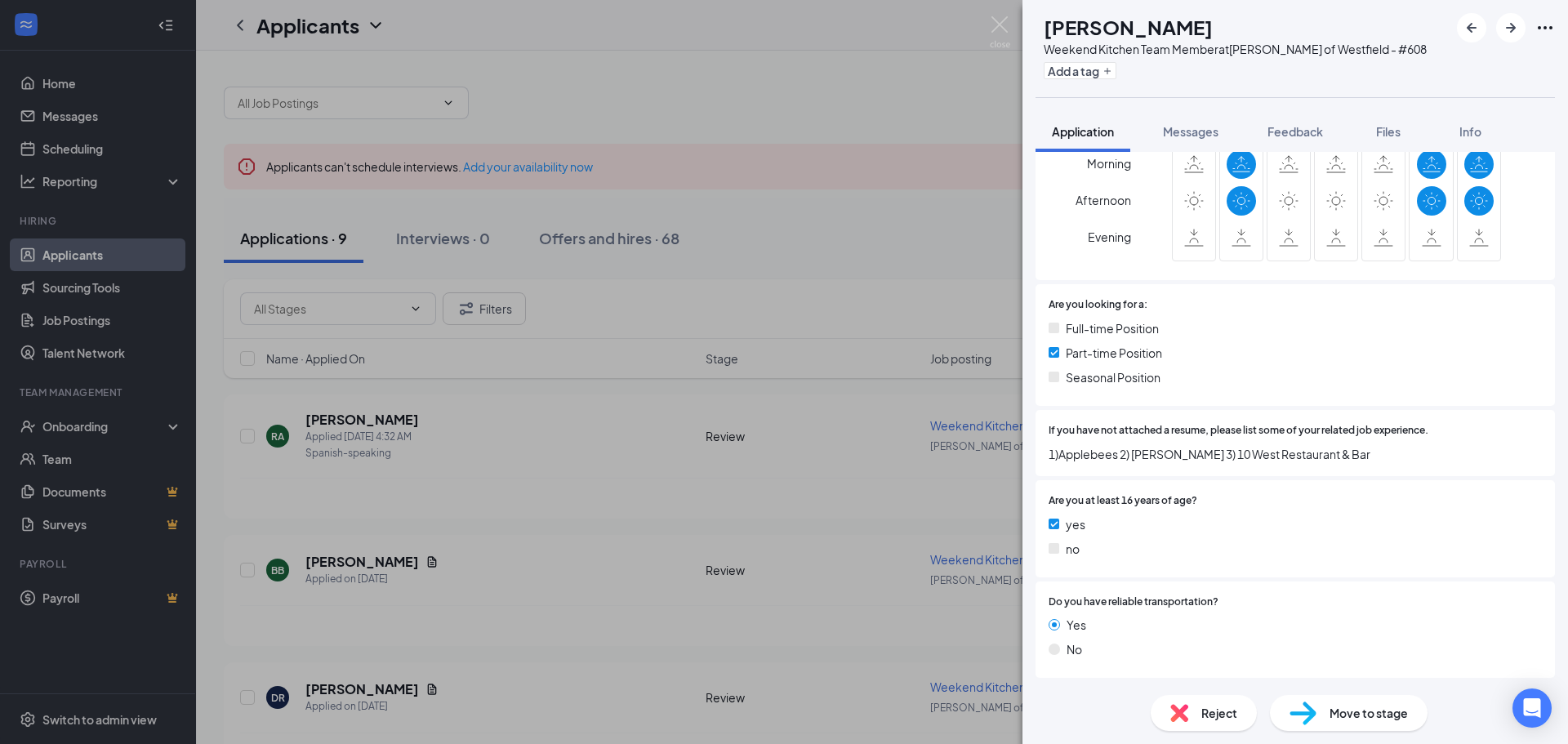
click at [927, 297] on div "[PERSON_NAME] Weekend Kitchen Team Member at [PERSON_NAME] of [GEOGRAPHIC_DATA]…" at bounding box center [784, 372] width 1568 height 744
